Goal: Communication & Community: Answer question/provide support

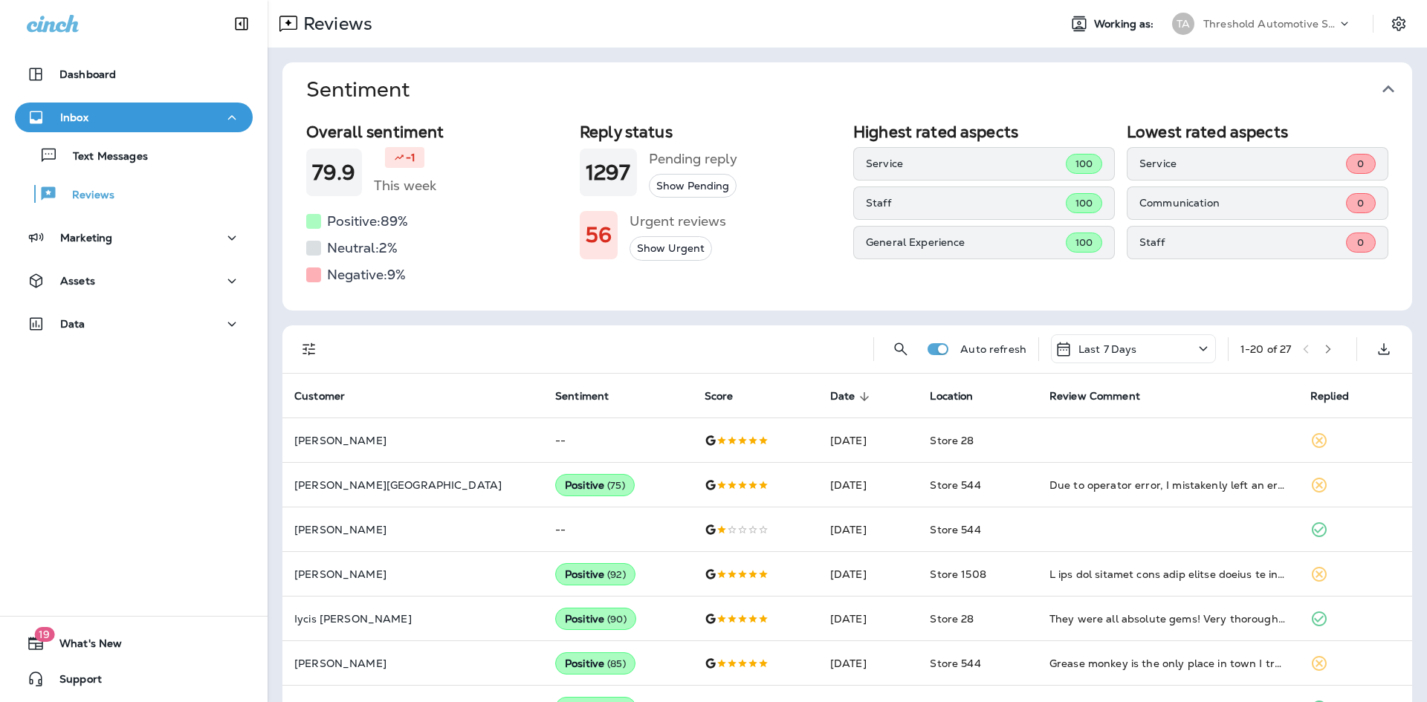
scroll to position [193, 0]
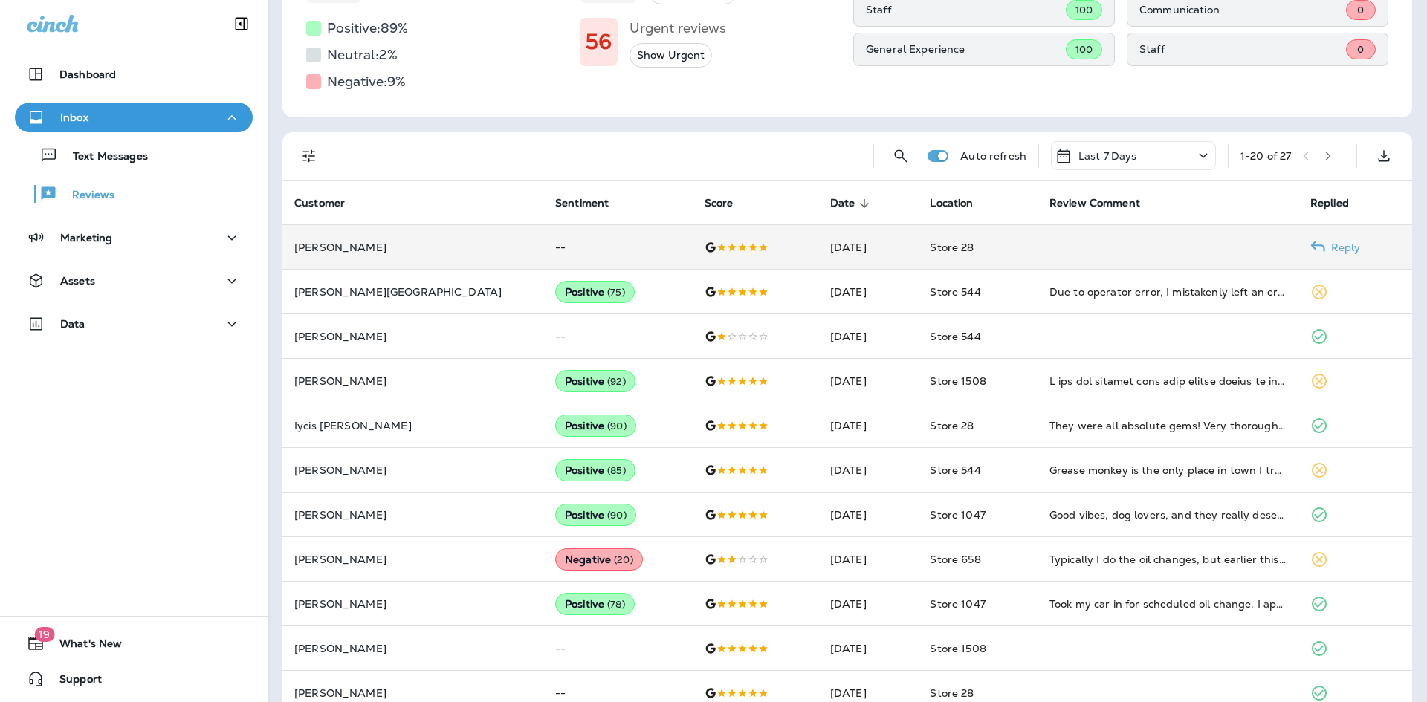
click at [1077, 239] on td at bounding box center [1168, 247] width 261 height 45
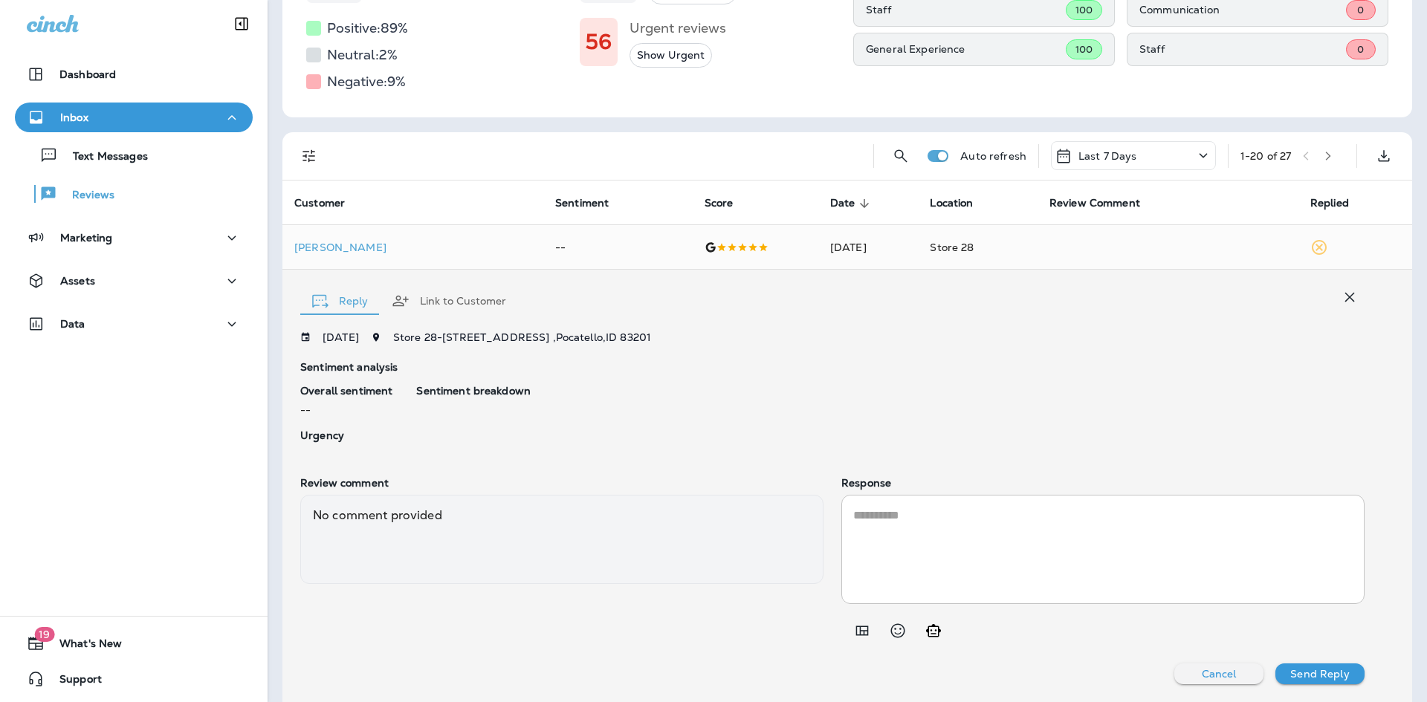
click at [910, 540] on textarea at bounding box center [1102, 549] width 499 height 85
click at [931, 631] on icon "Generate AI response" at bounding box center [934, 631] width 18 height 18
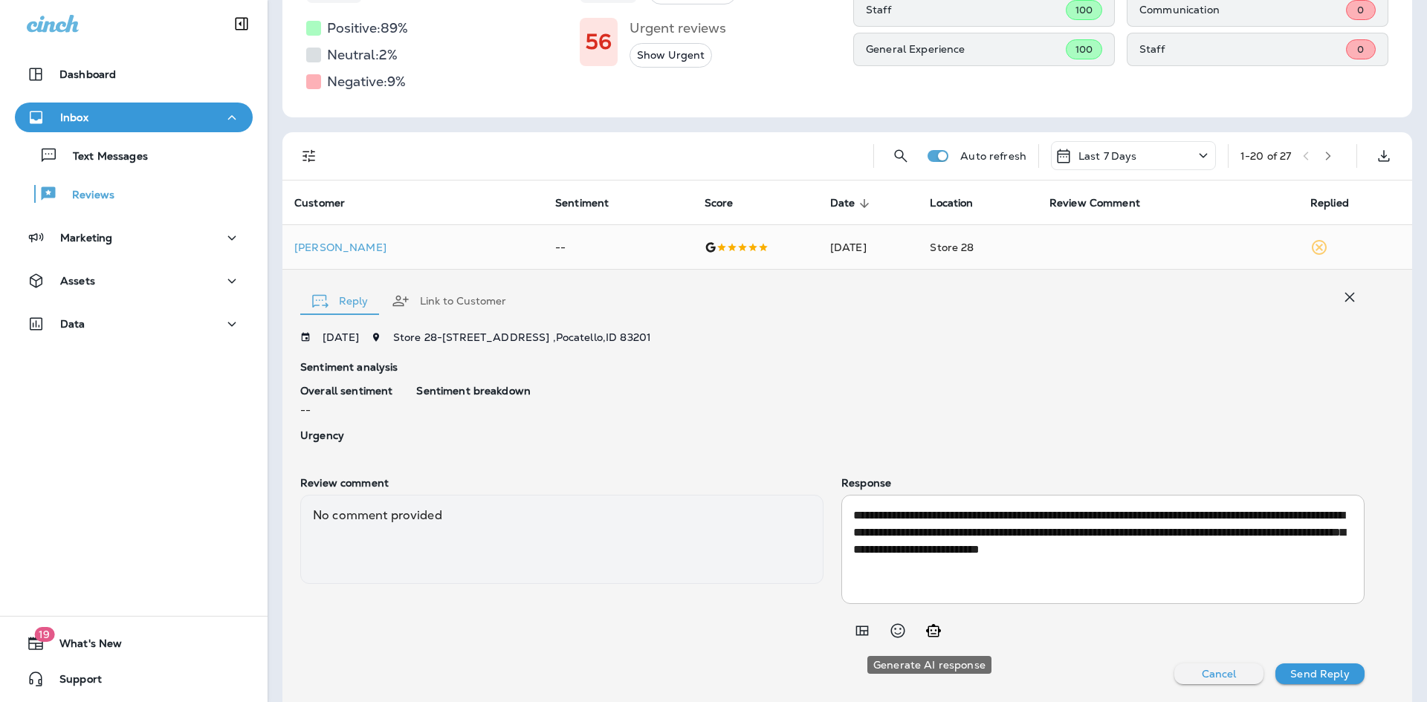
click at [931, 631] on icon "Generate AI response" at bounding box center [934, 631] width 18 height 18
type textarea "**********"
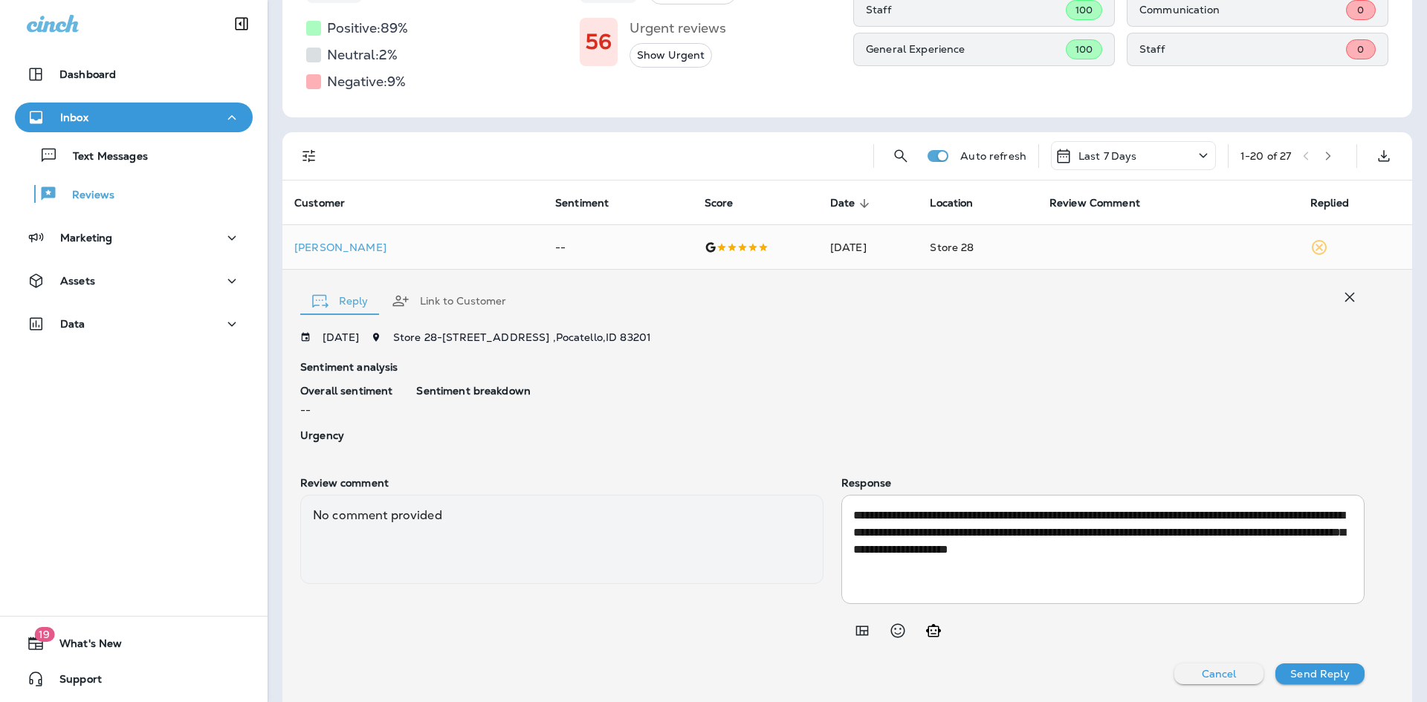
click at [1304, 668] on p "Send Reply" at bounding box center [1319, 674] width 59 height 12
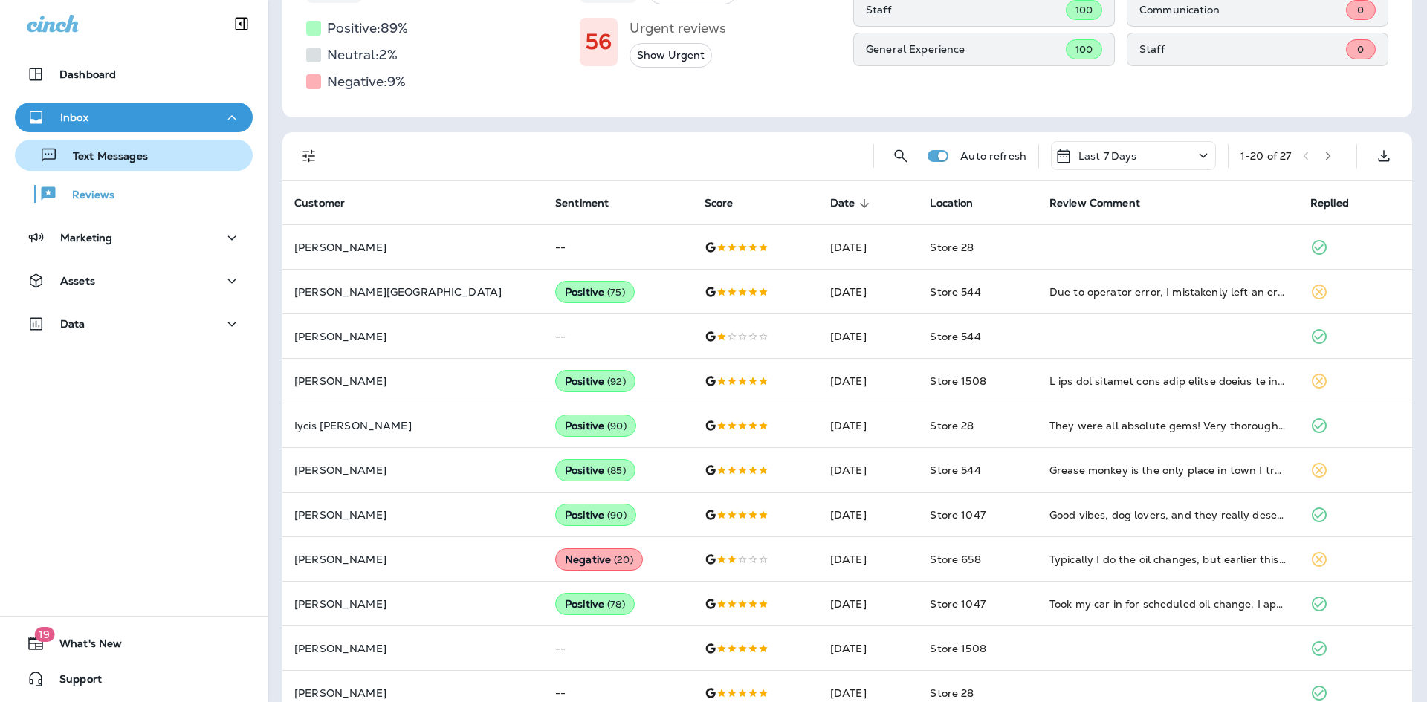
click at [106, 159] on p "Text Messages" at bounding box center [103, 157] width 90 height 14
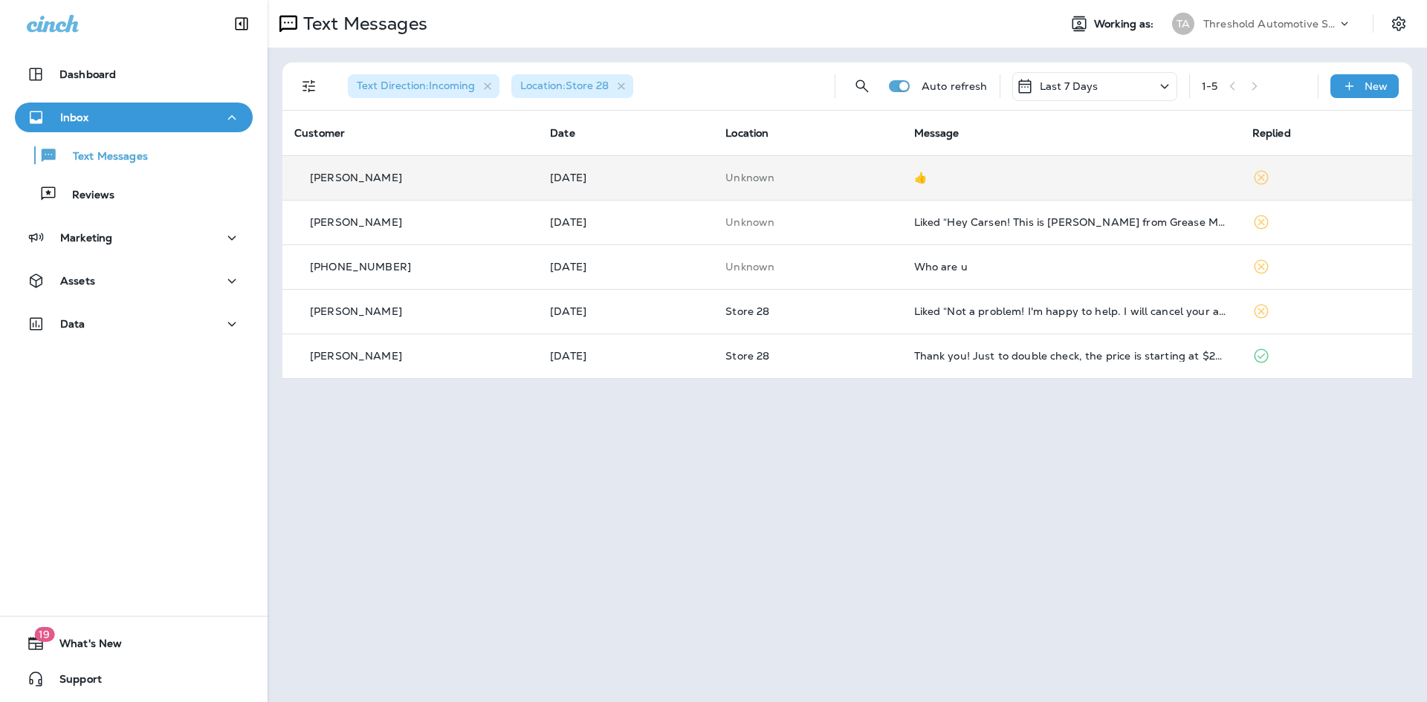
drag, startPoint x: 498, startPoint y: 135, endPoint x: 857, endPoint y: 173, distance: 361.1
click at [857, 173] on p "Unknown" at bounding box center [807, 178] width 164 height 12
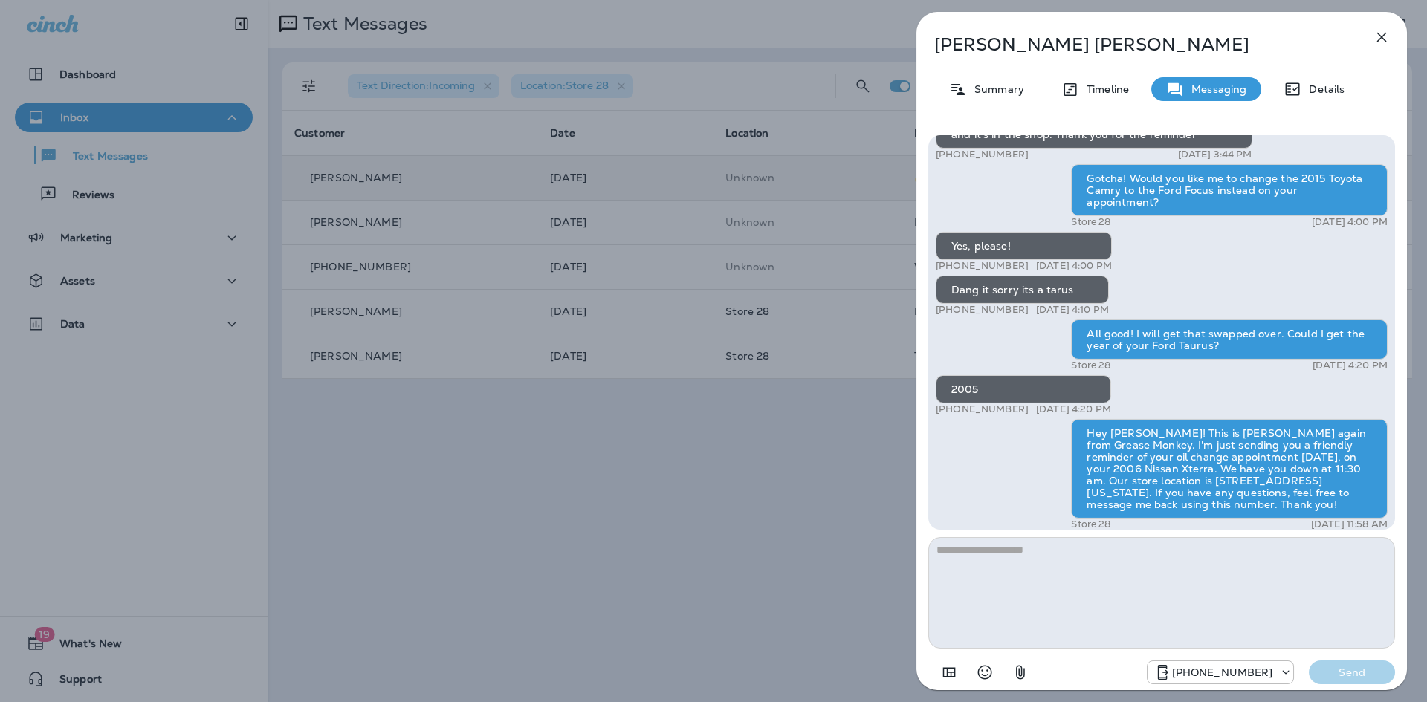
click at [815, 146] on div "[PERSON_NAME] Summary Timeline Messaging Details Hey [PERSON_NAME]! This is [PE…" at bounding box center [712, 351] width 1427 height 702
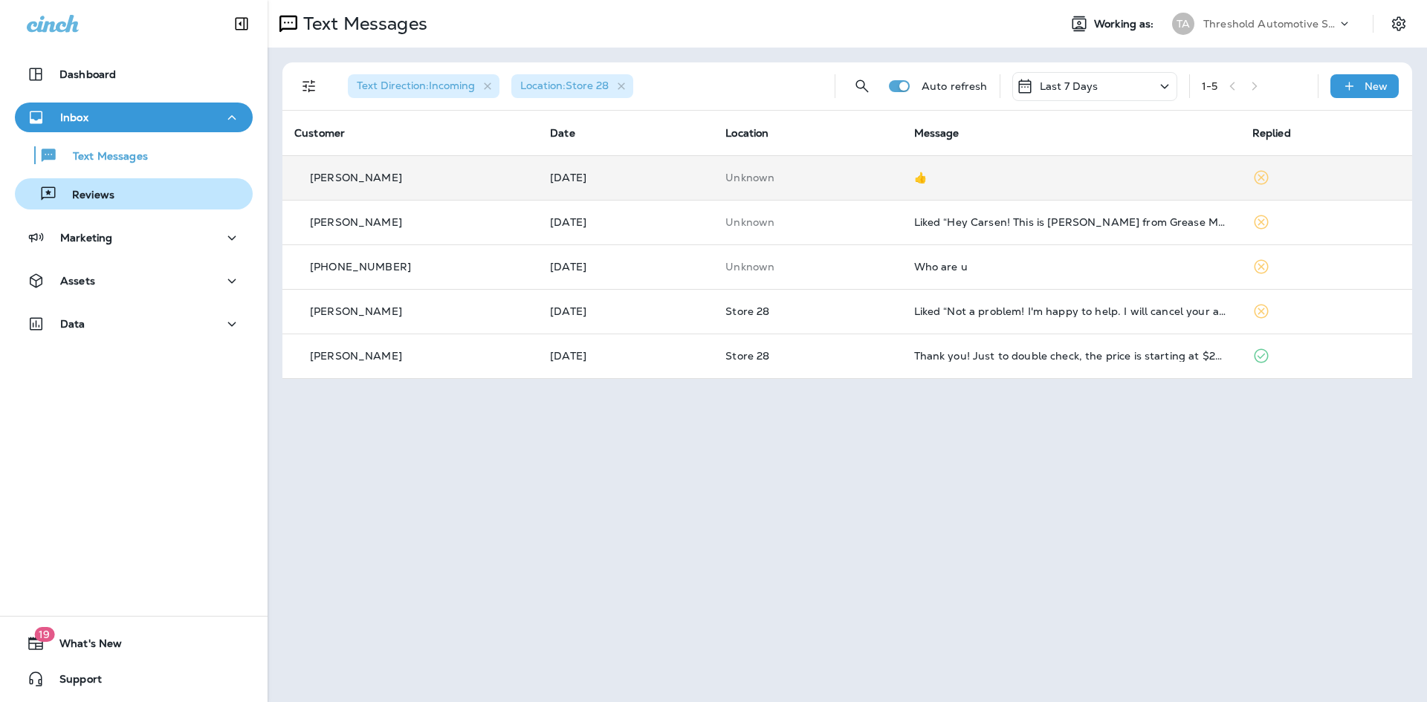
click at [120, 190] on div "Reviews" at bounding box center [134, 194] width 226 height 22
